Goal: Information Seeking & Learning: Learn about a topic

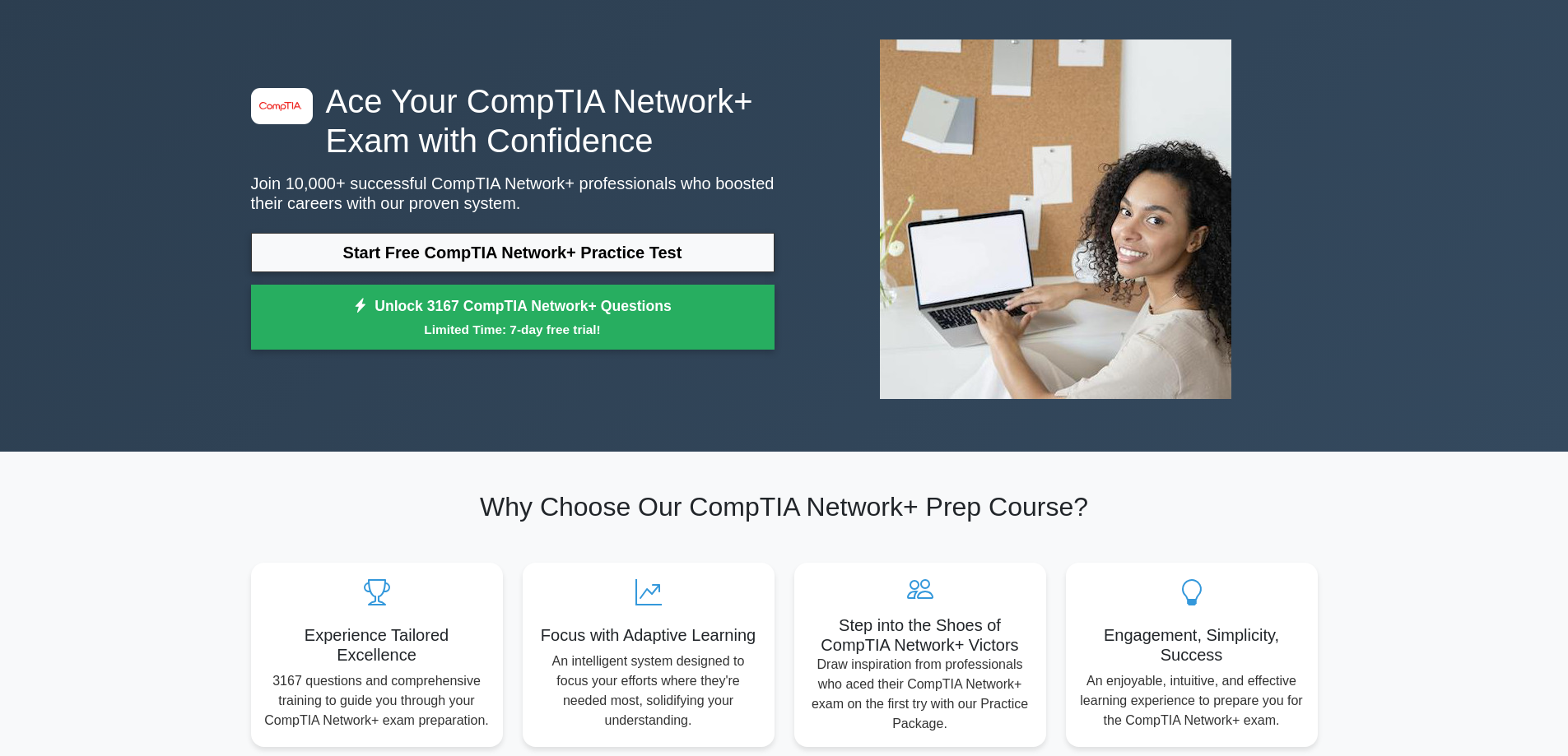
scroll to position [164, 0]
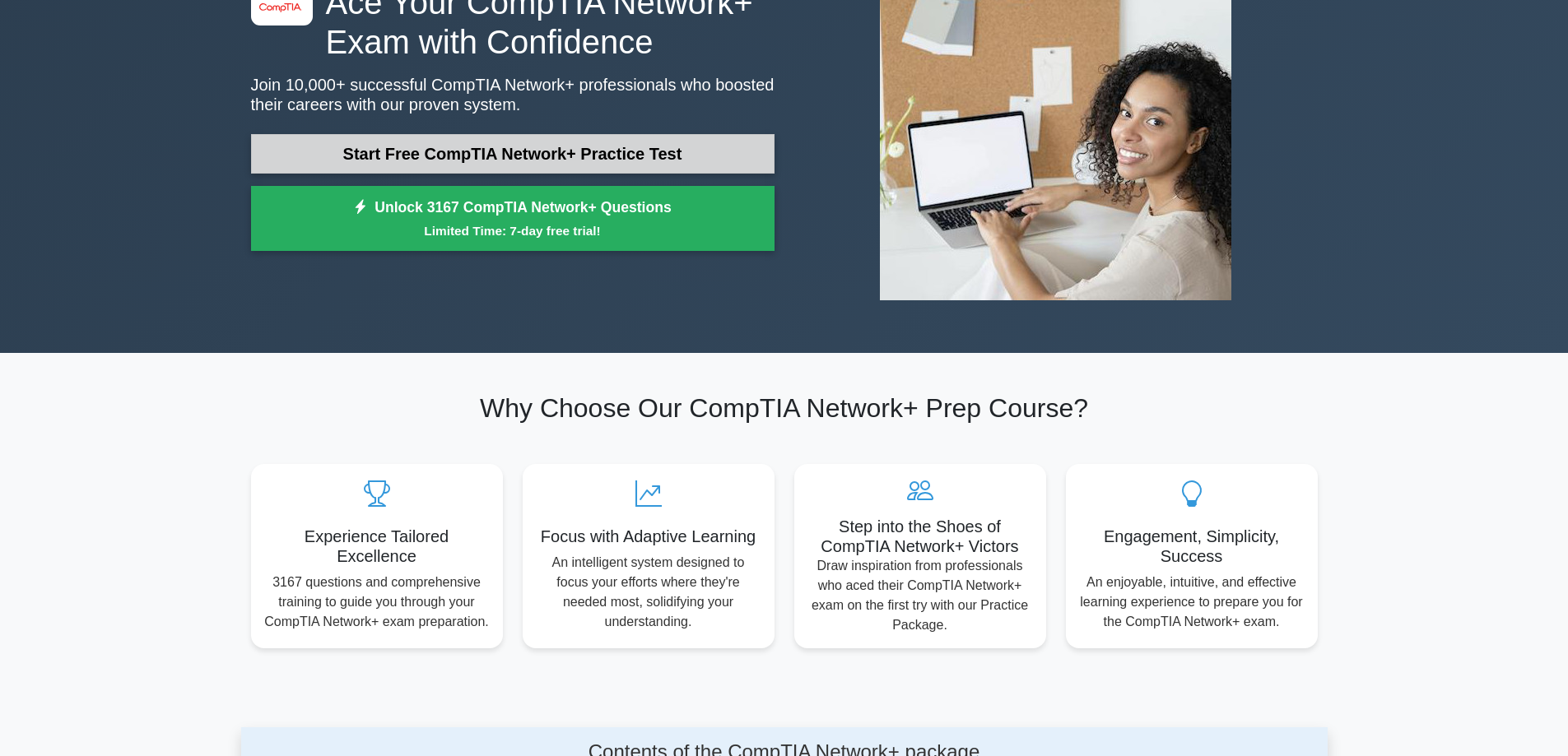
click at [477, 165] on link "Start Free CompTIA Network+ Practice Test" at bounding box center [513, 154] width 524 height 39
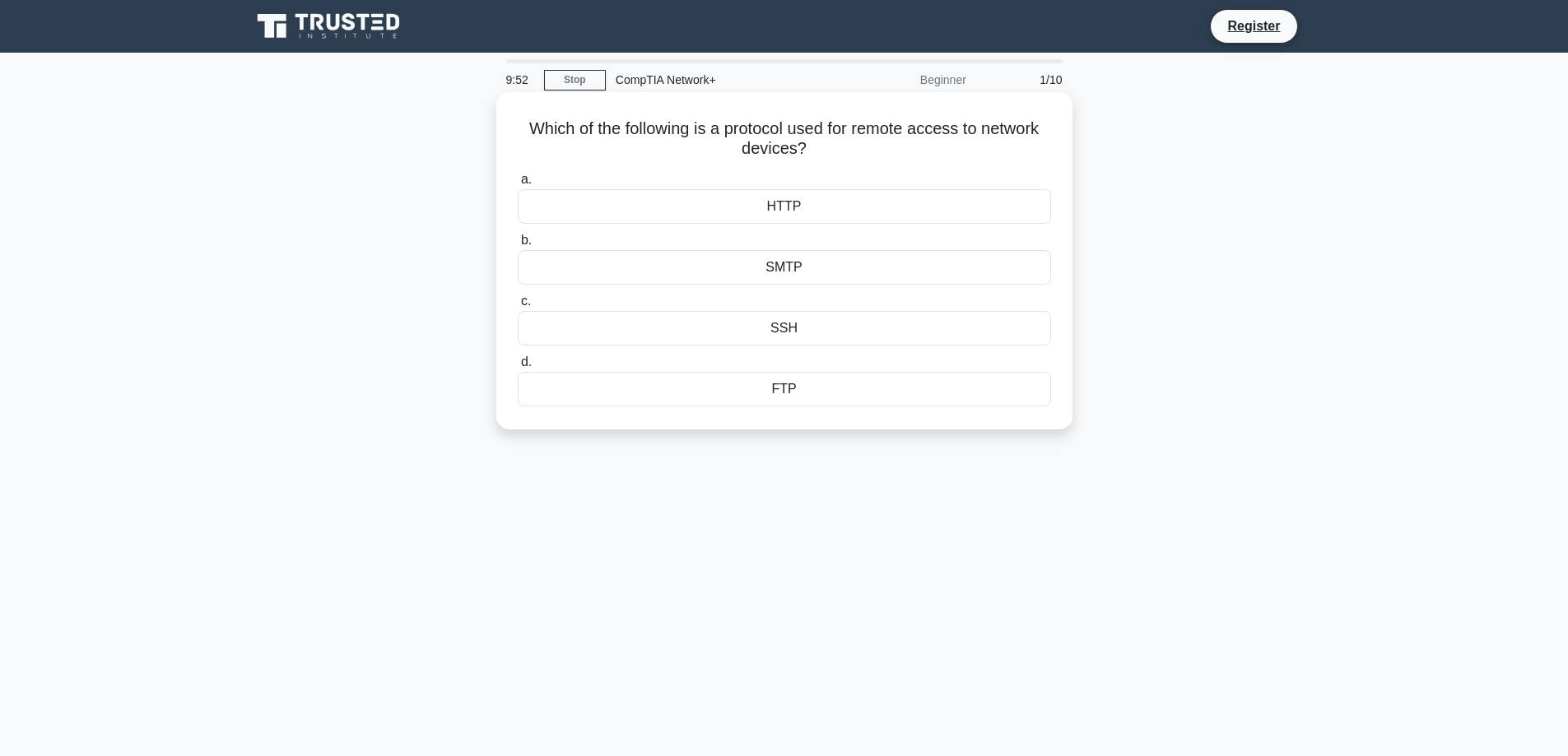
click at [760, 318] on div "SSH" at bounding box center [784, 328] width 533 height 34
click at [518, 307] on input "c. SSH" at bounding box center [518, 301] width 0 height 11
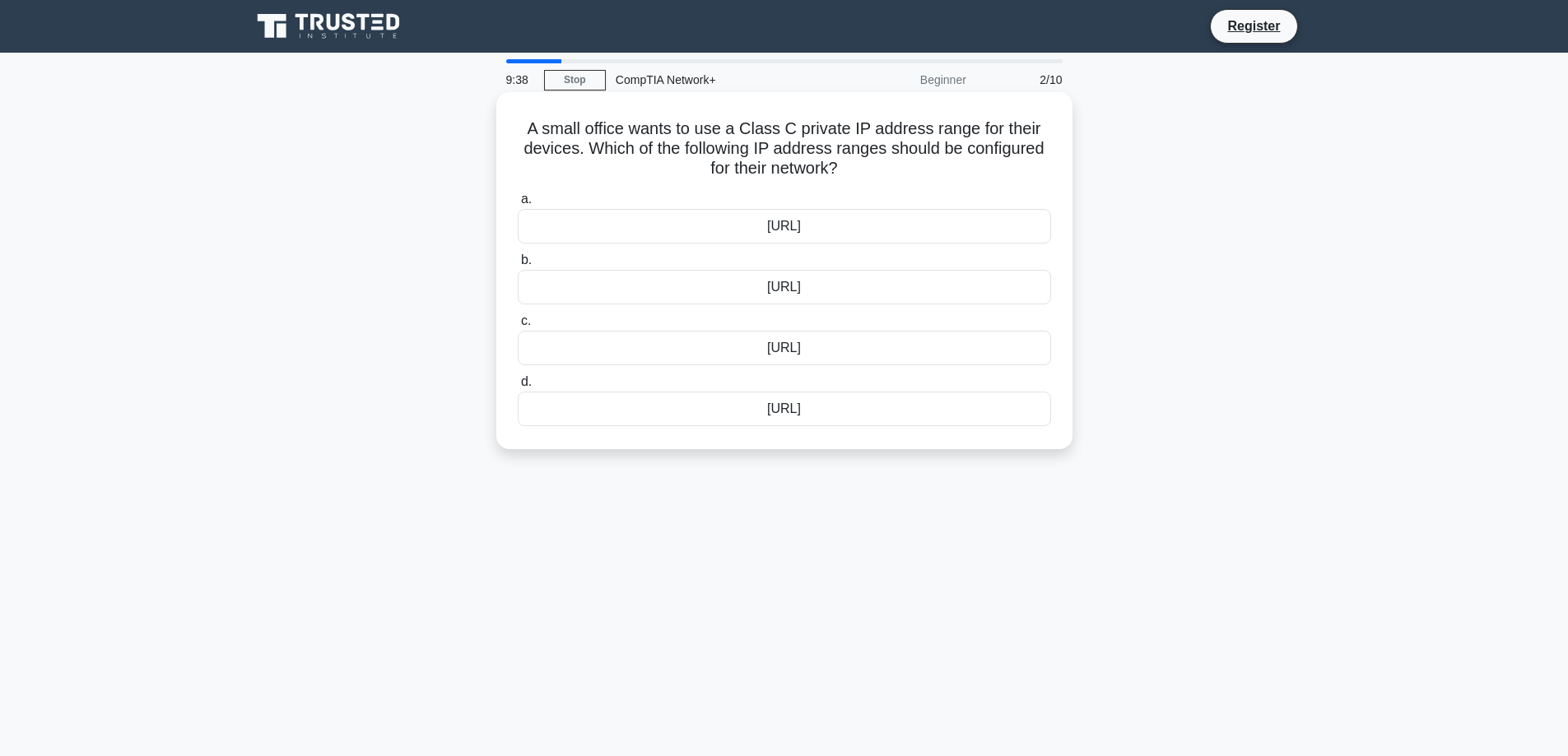
click at [791, 287] on div "[URL]" at bounding box center [784, 286] width 533 height 34
click at [518, 266] on input "b. [URL]" at bounding box center [518, 260] width 0 height 11
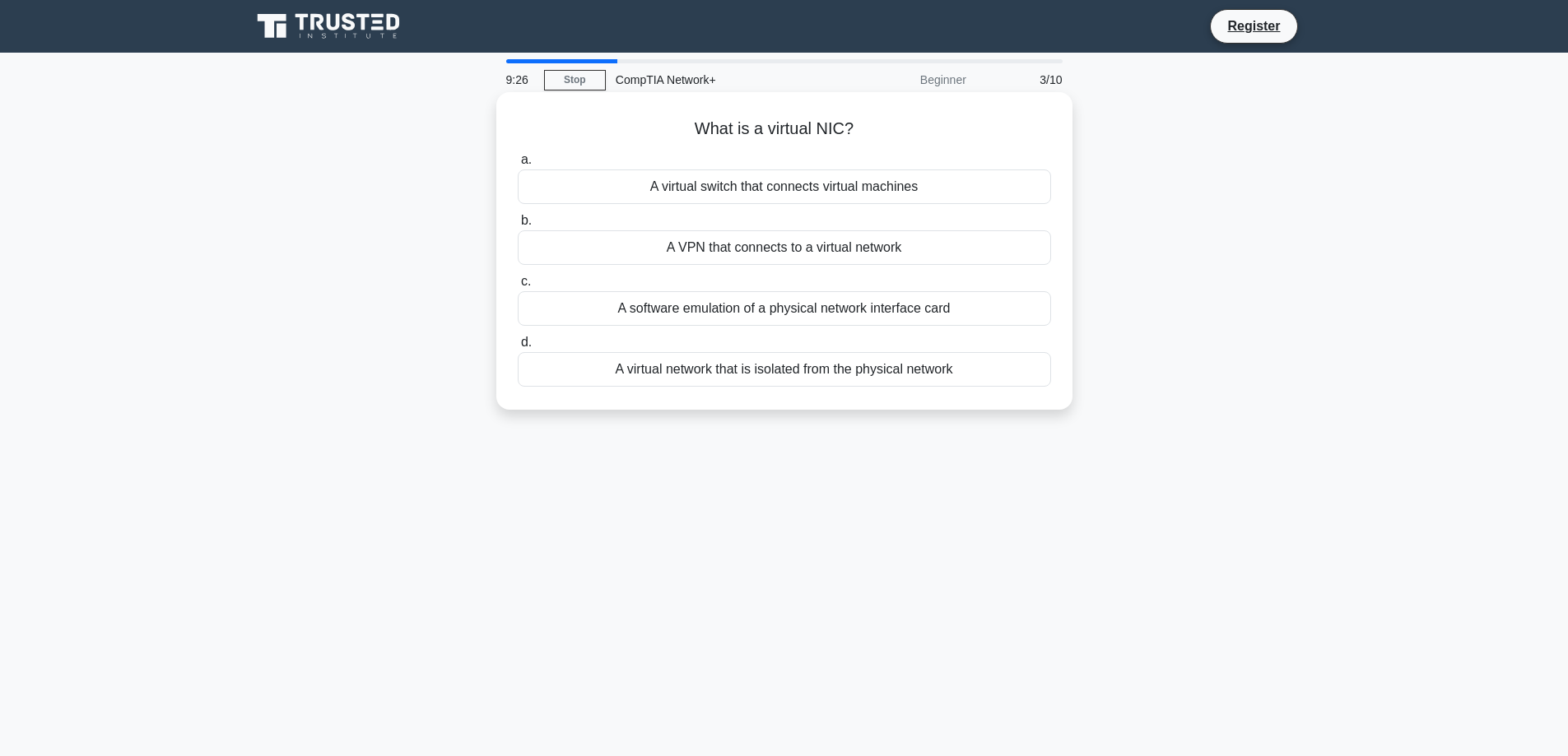
click at [702, 375] on div "A virtual network that is isolated from the physical network" at bounding box center [784, 369] width 533 height 34
click at [518, 348] on input "d. A virtual network that is isolated from the physical network" at bounding box center [518, 343] width 0 height 11
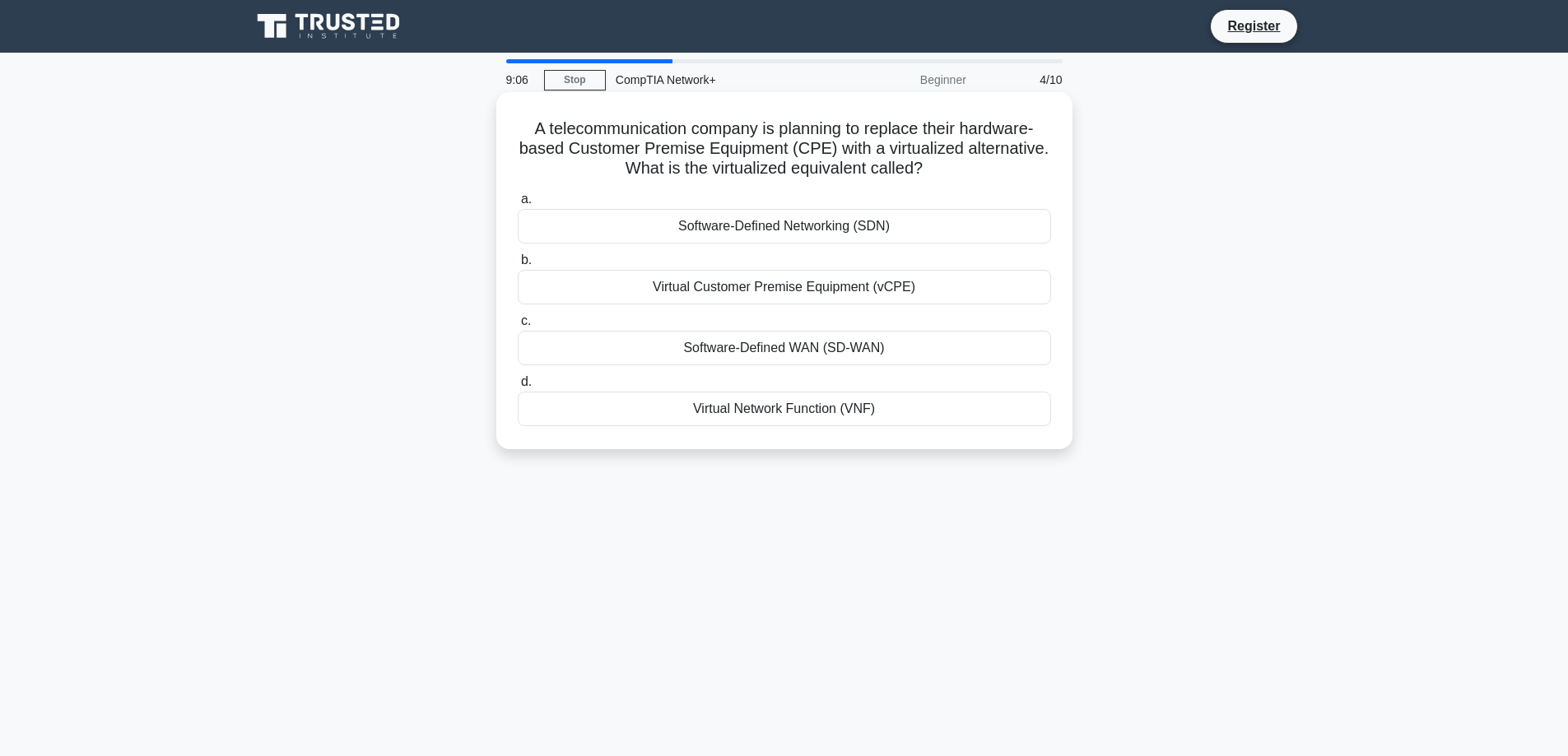
click at [791, 349] on div "Software-Defined WAN (SD-WAN)" at bounding box center [784, 347] width 533 height 34
click at [518, 327] on input "c. Software-Defined WAN (SD-WAN)" at bounding box center [518, 321] width 0 height 11
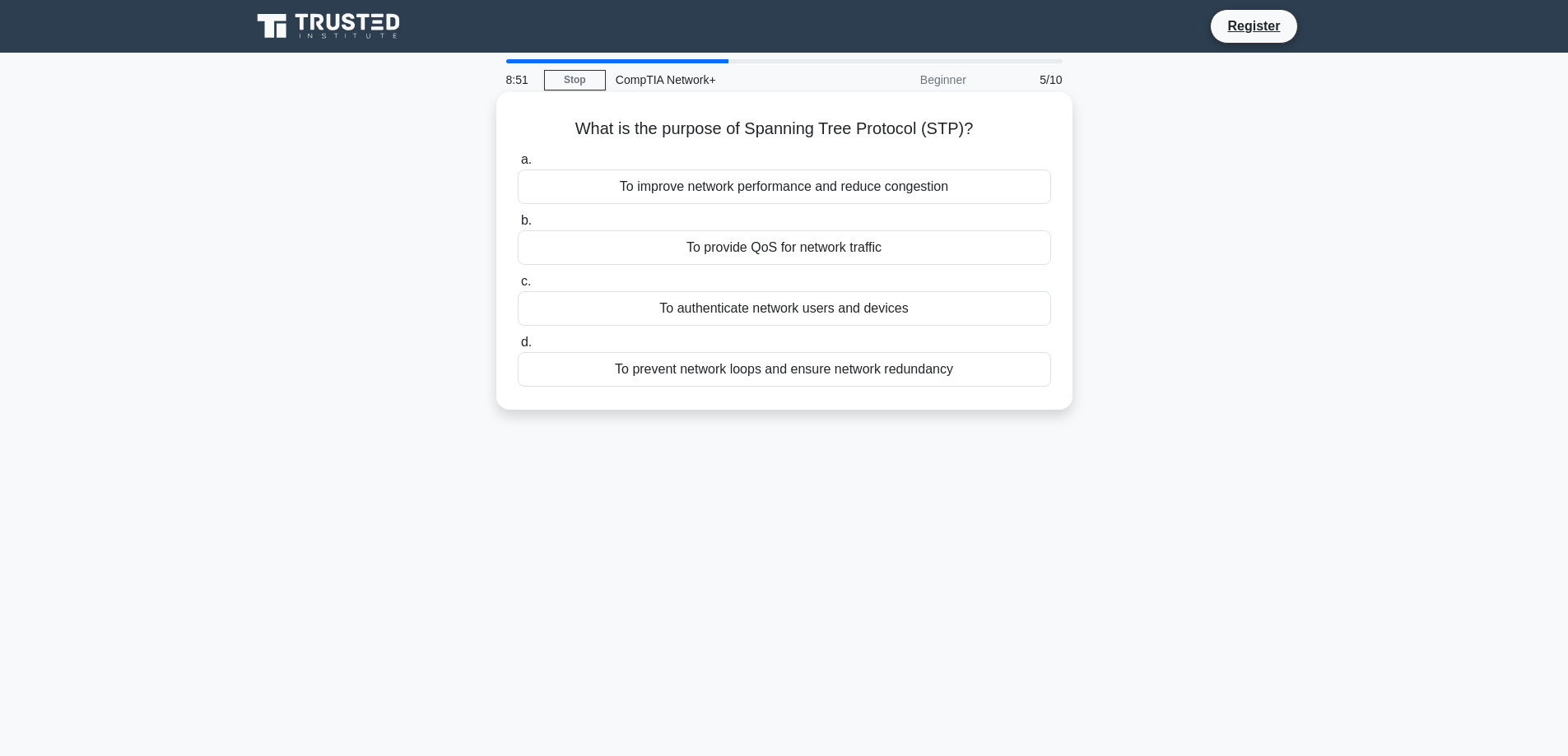
click at [799, 368] on div "To prevent network loops and ensure network redundancy" at bounding box center [784, 369] width 533 height 34
click at [518, 348] on input "d. To prevent network loops and ensure network redundancy" at bounding box center [518, 343] width 0 height 11
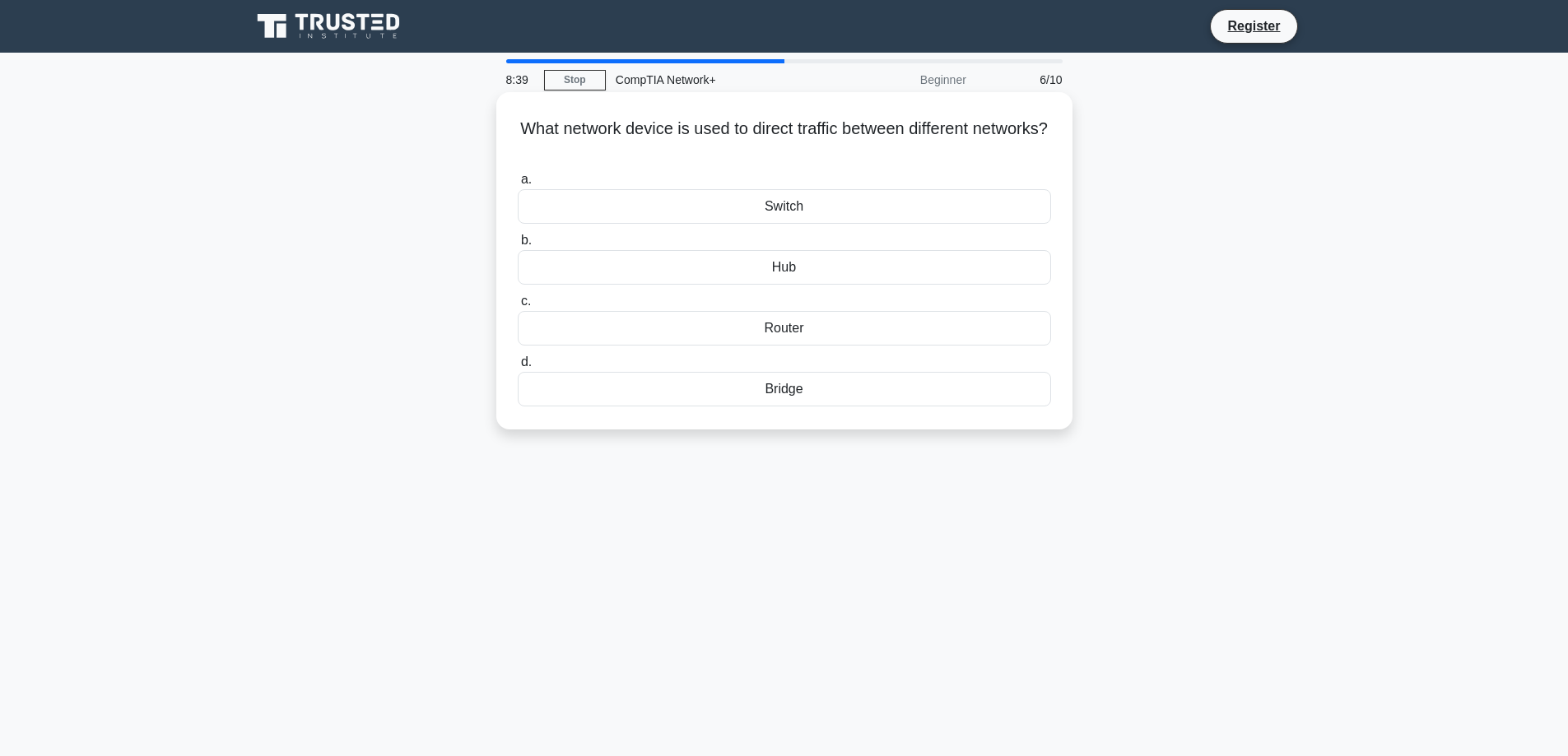
click at [788, 331] on div "Router" at bounding box center [784, 328] width 533 height 34
click at [518, 307] on input "c. Router" at bounding box center [518, 301] width 0 height 11
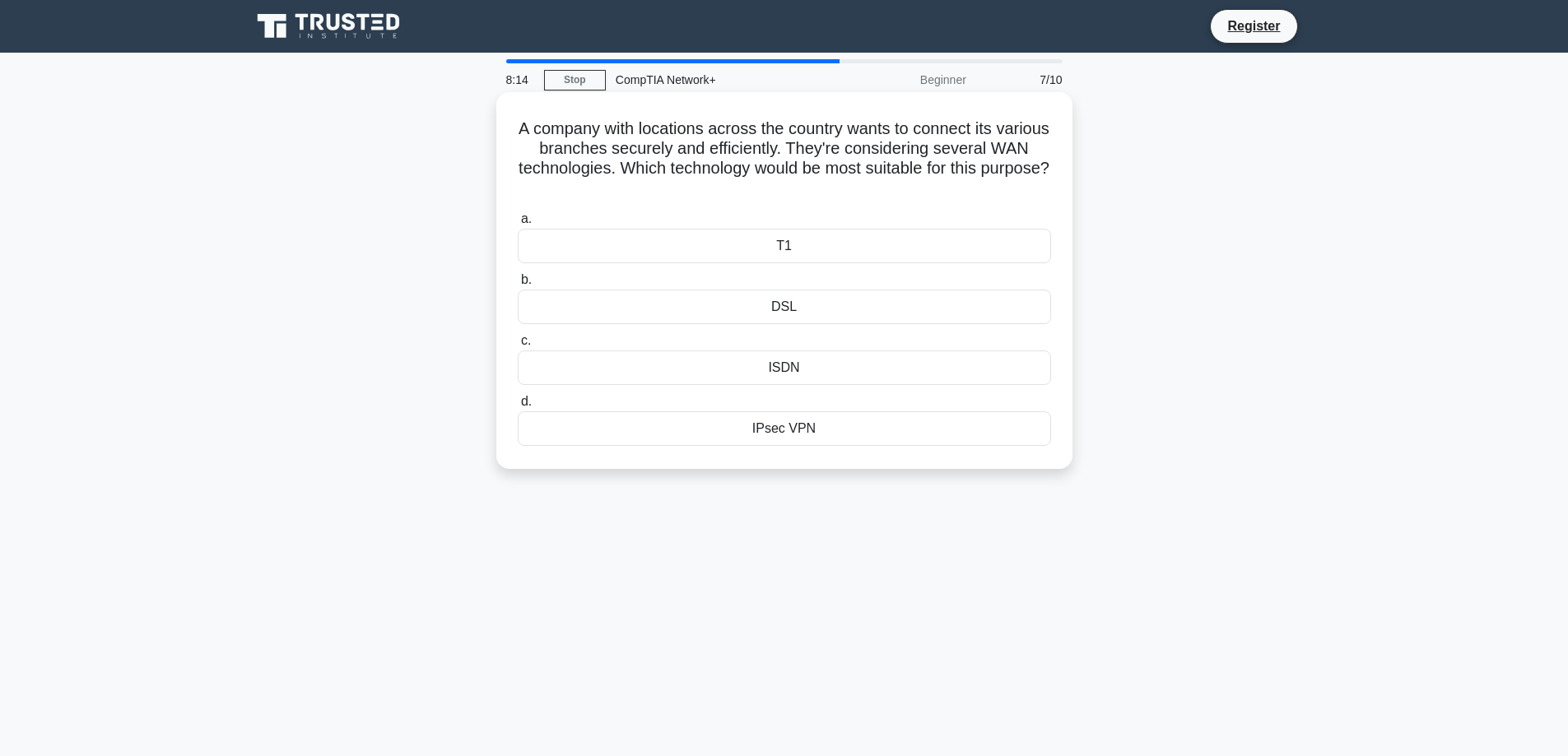
click at [792, 431] on div "IPsec VPN" at bounding box center [784, 428] width 533 height 34
click at [518, 408] on input "d. IPsec VPN" at bounding box center [518, 402] width 0 height 11
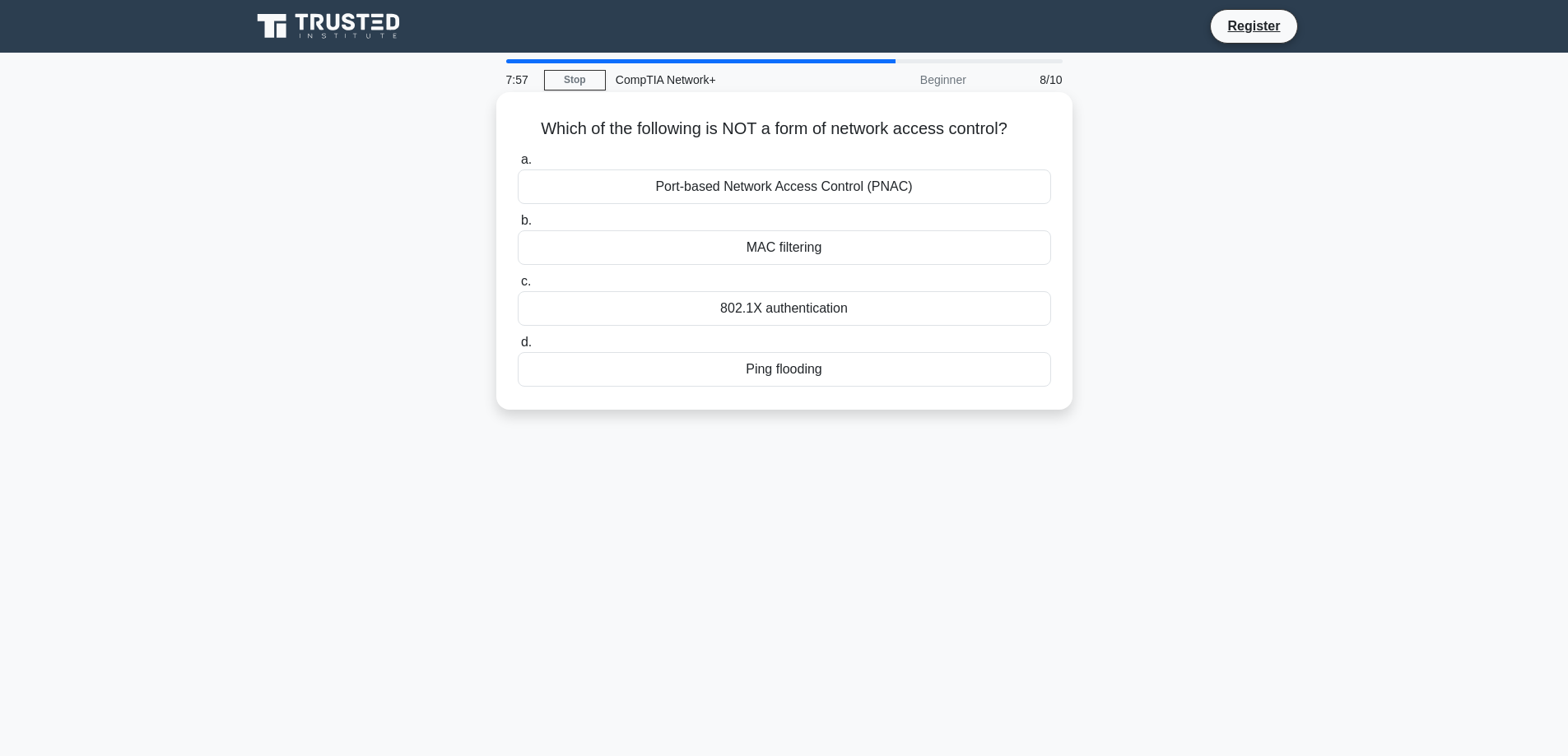
drag, startPoint x: 534, startPoint y: 126, endPoint x: 1029, endPoint y: 389, distance: 560.5
click at [1029, 389] on div "Which of the following is NOT a form of network access control? .spinner_0XTQ{t…" at bounding box center [784, 250] width 563 height 304
copy div "Which of the following is NOT a form of network access control? .spinner_0XTQ{t…"
click at [800, 384] on div "Ping flooding" at bounding box center [784, 369] width 533 height 34
click at [518, 348] on input "d. Ping flooding" at bounding box center [518, 343] width 0 height 11
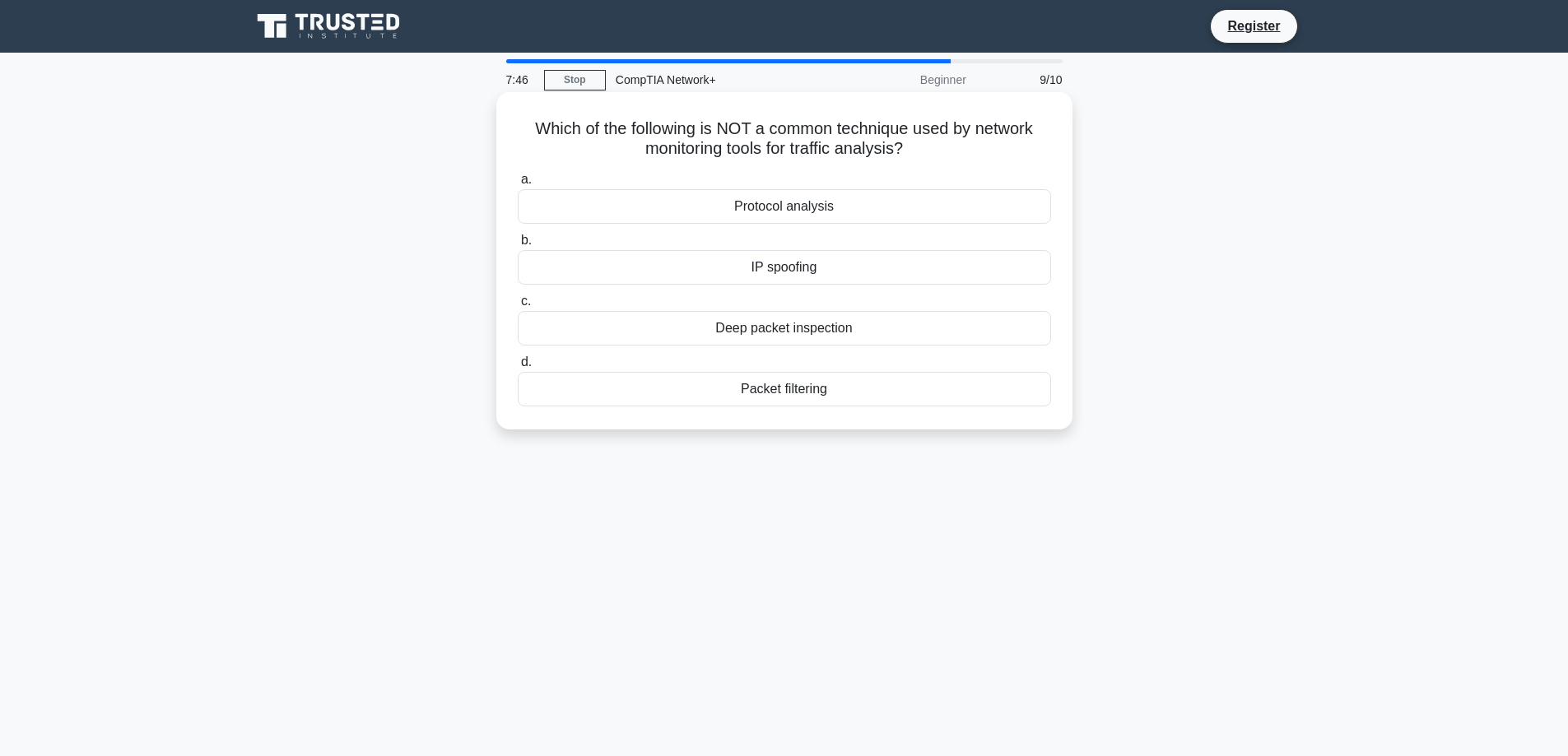
click at [794, 378] on div "Packet filtering" at bounding box center [784, 389] width 533 height 34
click at [518, 368] on input "d. Packet filtering" at bounding box center [518, 362] width 0 height 11
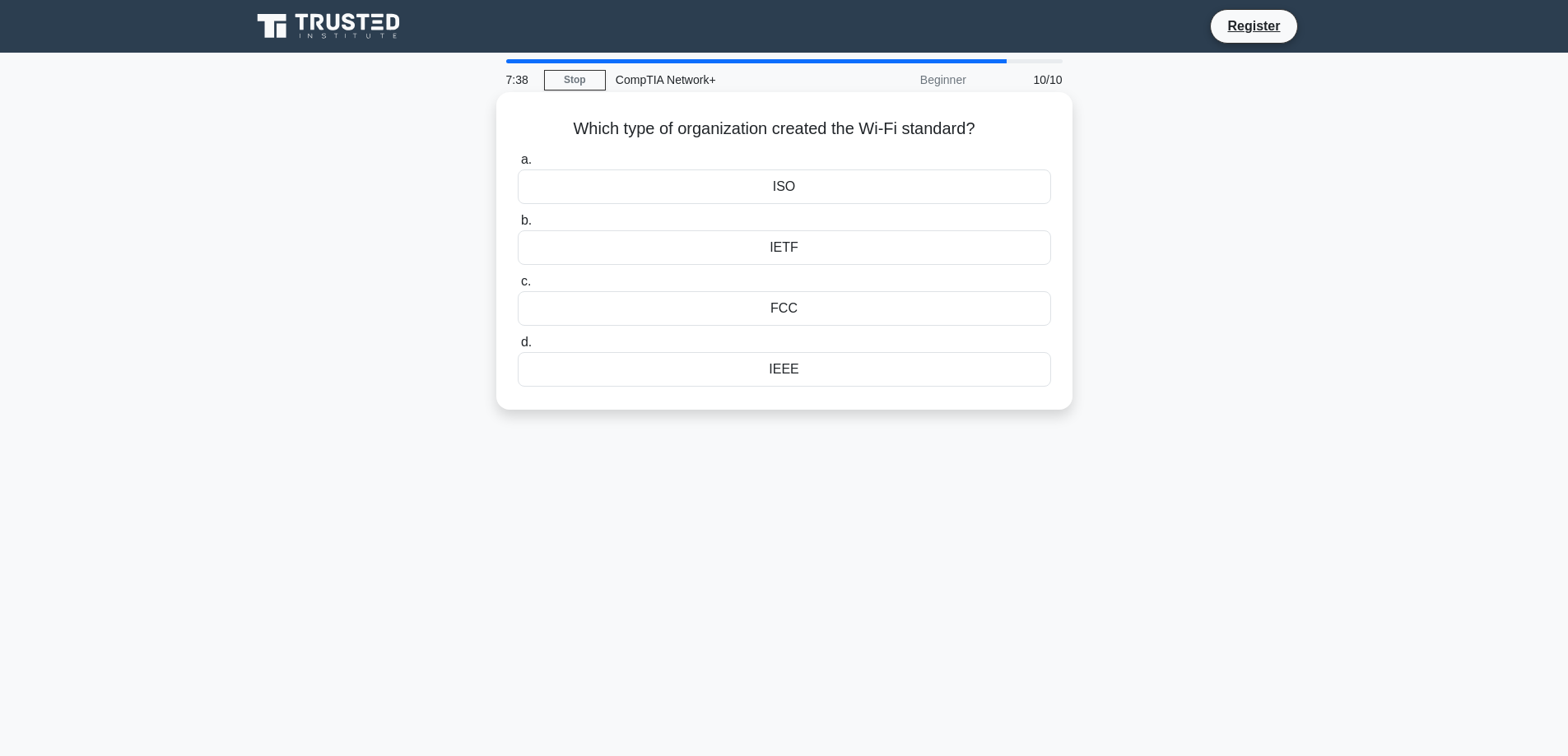
click at [796, 362] on div "IEEE" at bounding box center [784, 369] width 533 height 34
click at [518, 348] on input "d. IEEE" at bounding box center [518, 343] width 0 height 11
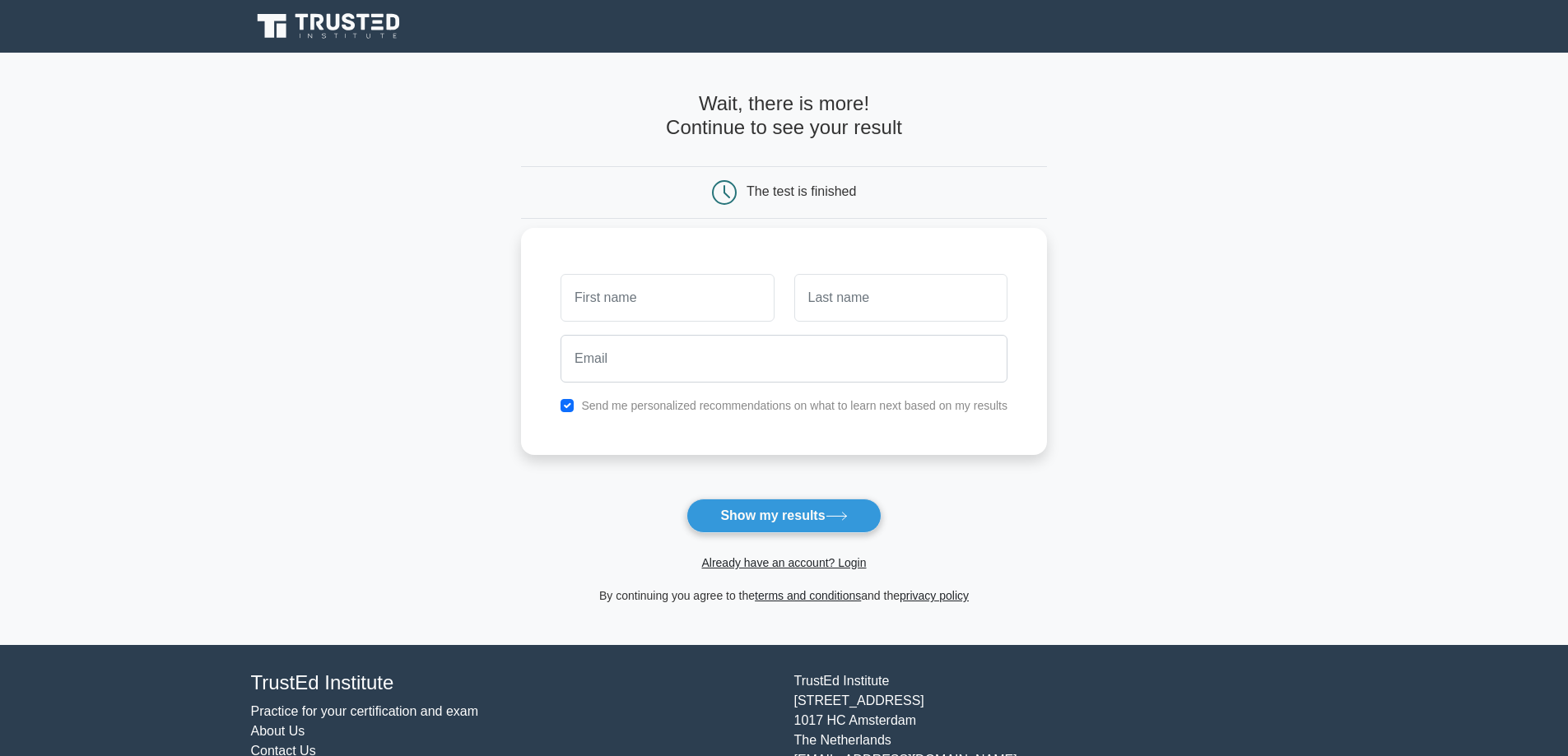
click at [680, 304] on input "text" at bounding box center [666, 297] width 214 height 47
